Goal: Information Seeking & Learning: Check status

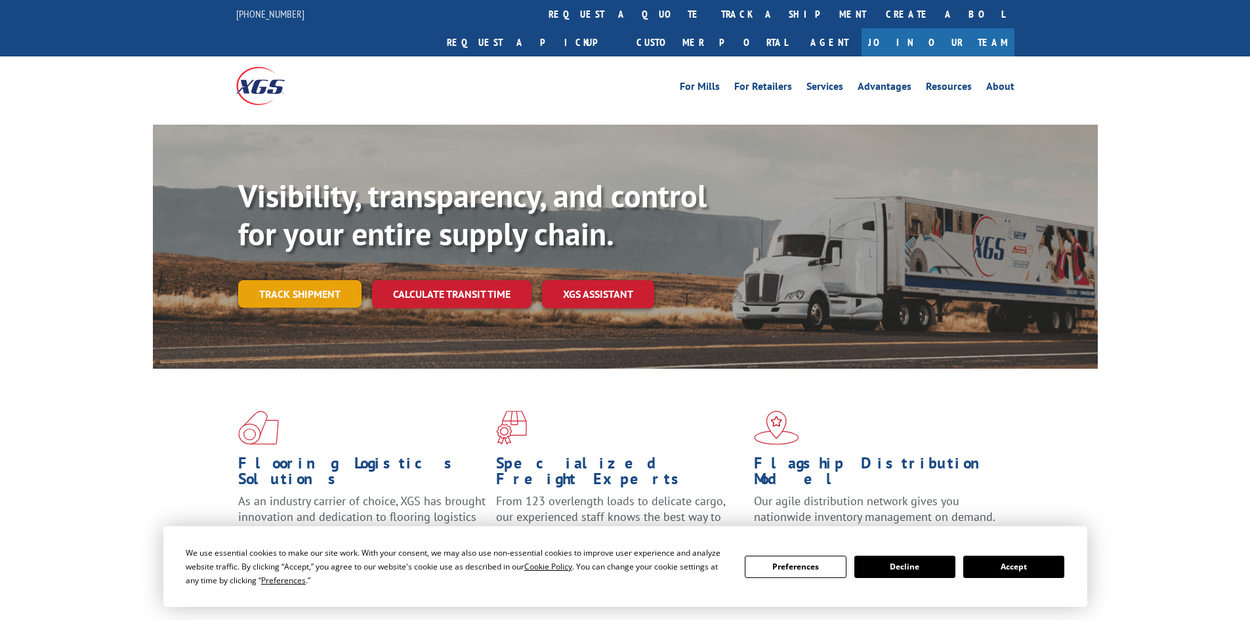
click at [315, 280] on link "Track shipment" at bounding box center [299, 294] width 123 height 28
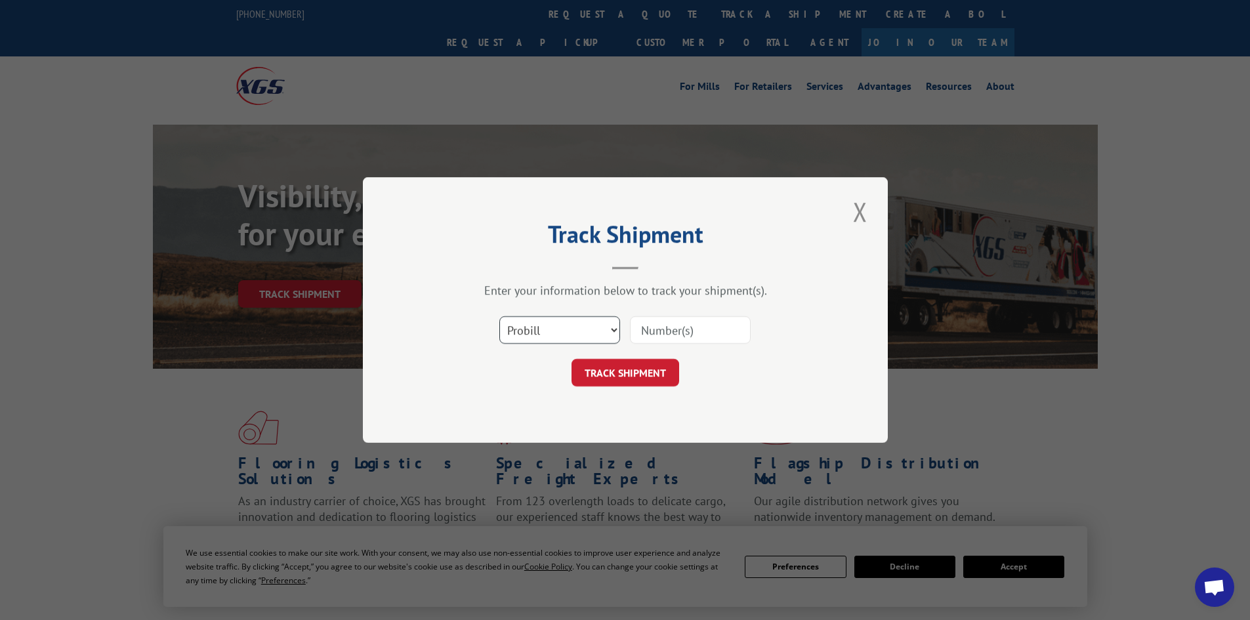
click at [619, 323] on select "Select category... Probill BOL PO" at bounding box center [559, 330] width 121 height 28
select select "bol"
click at [499, 316] on select "Select category... Probill BOL PO" at bounding box center [559, 330] width 121 height 28
click at [645, 328] on input at bounding box center [690, 330] width 121 height 28
click at [731, 335] on input at bounding box center [690, 330] width 121 height 28
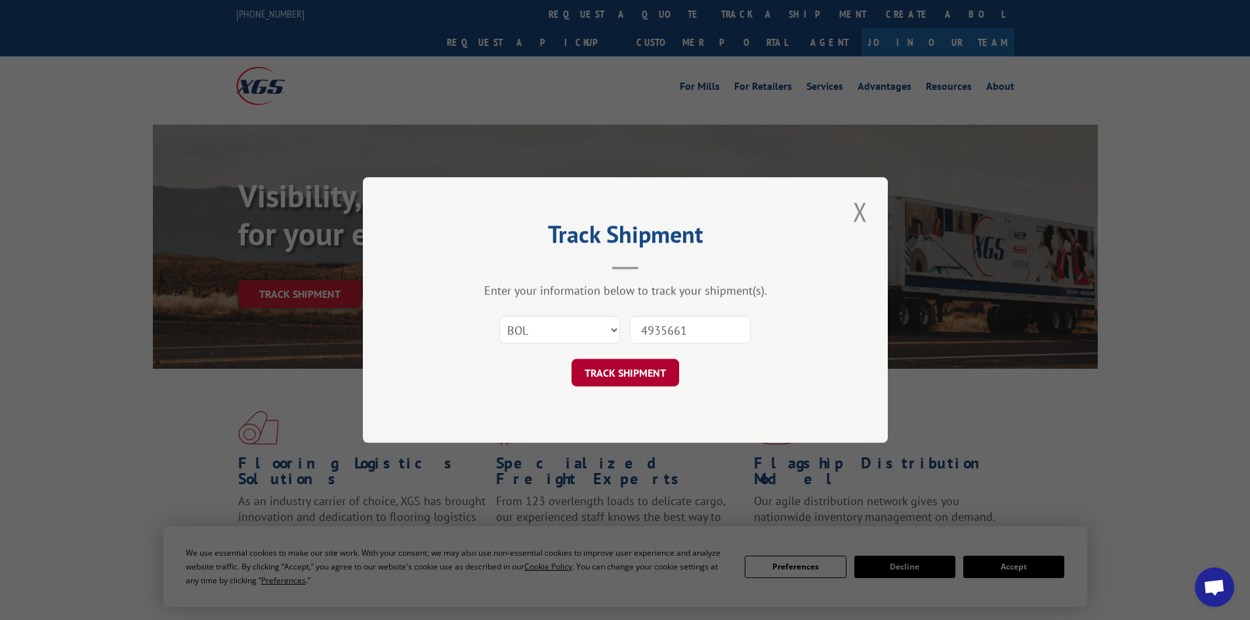
type input "4935661"
click at [674, 367] on button "TRACK SHIPMENT" at bounding box center [625, 373] width 108 height 28
